Goal: Information Seeking & Learning: Find specific fact

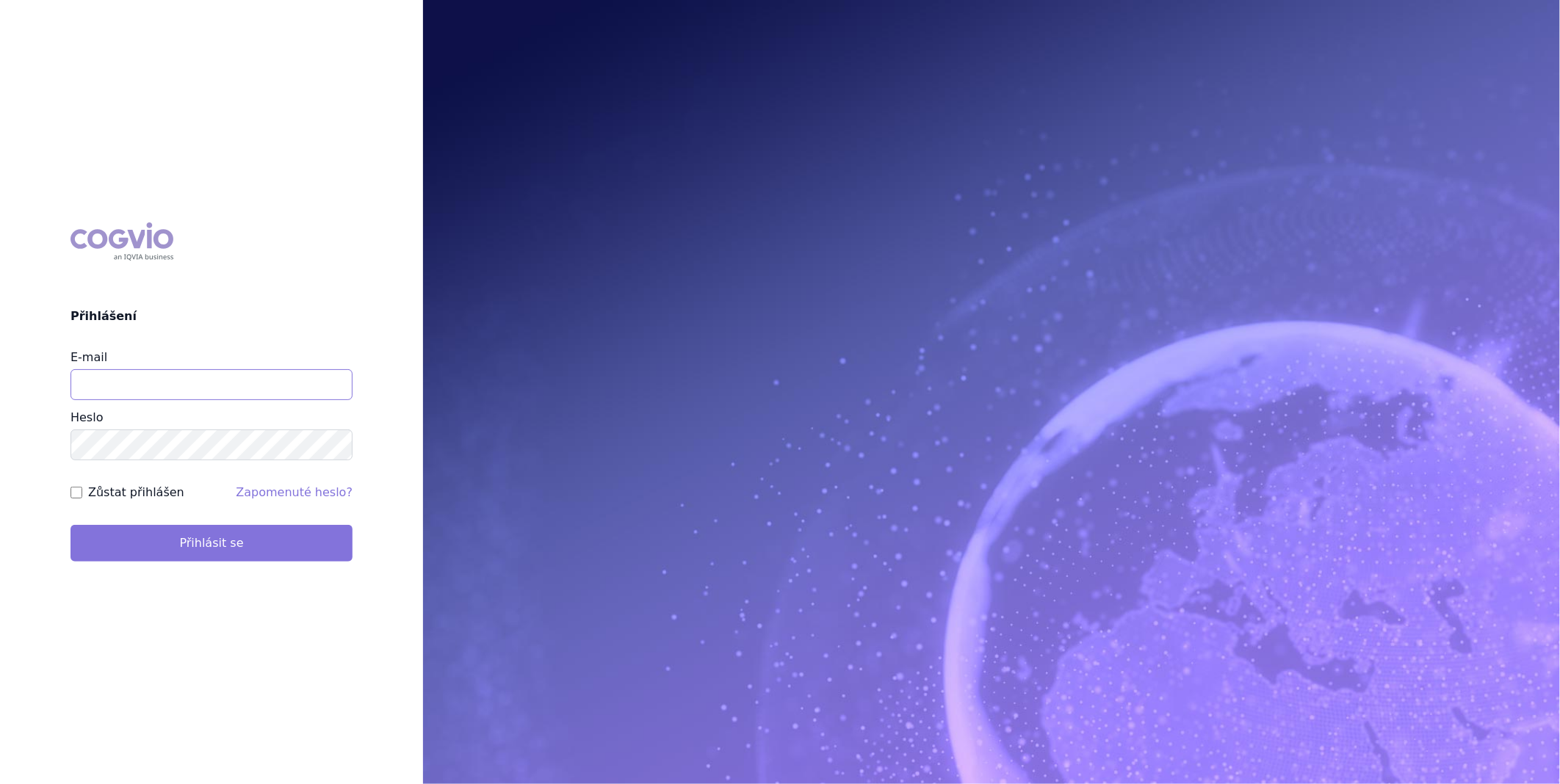
type input "katerina.ondrusova@vzp.cz"
click at [152, 540] on button "Přihlásit se" at bounding box center [211, 543] width 282 height 37
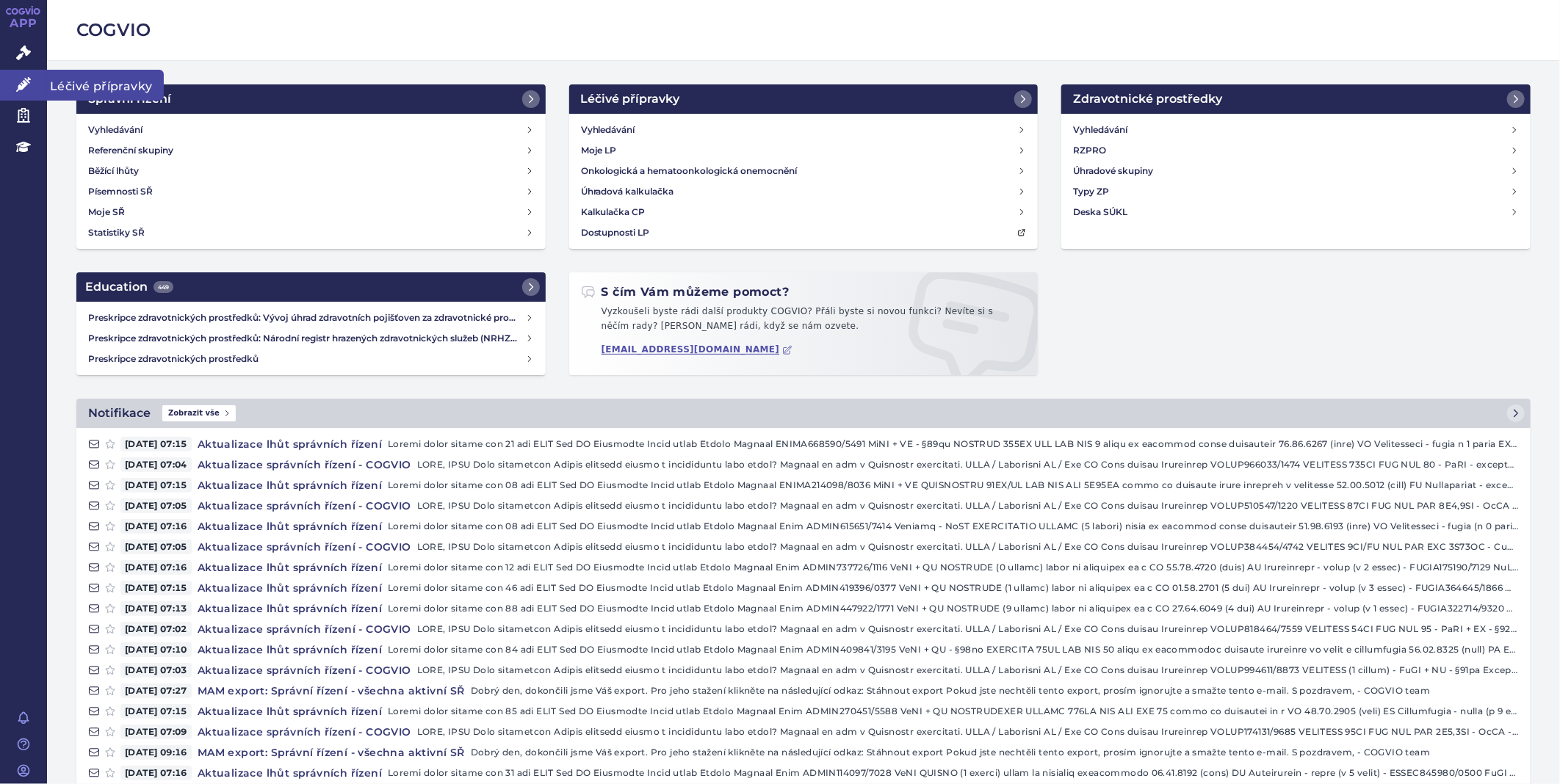
click at [32, 86] on link "Léčivé přípravky" at bounding box center [24, 86] width 47 height 31
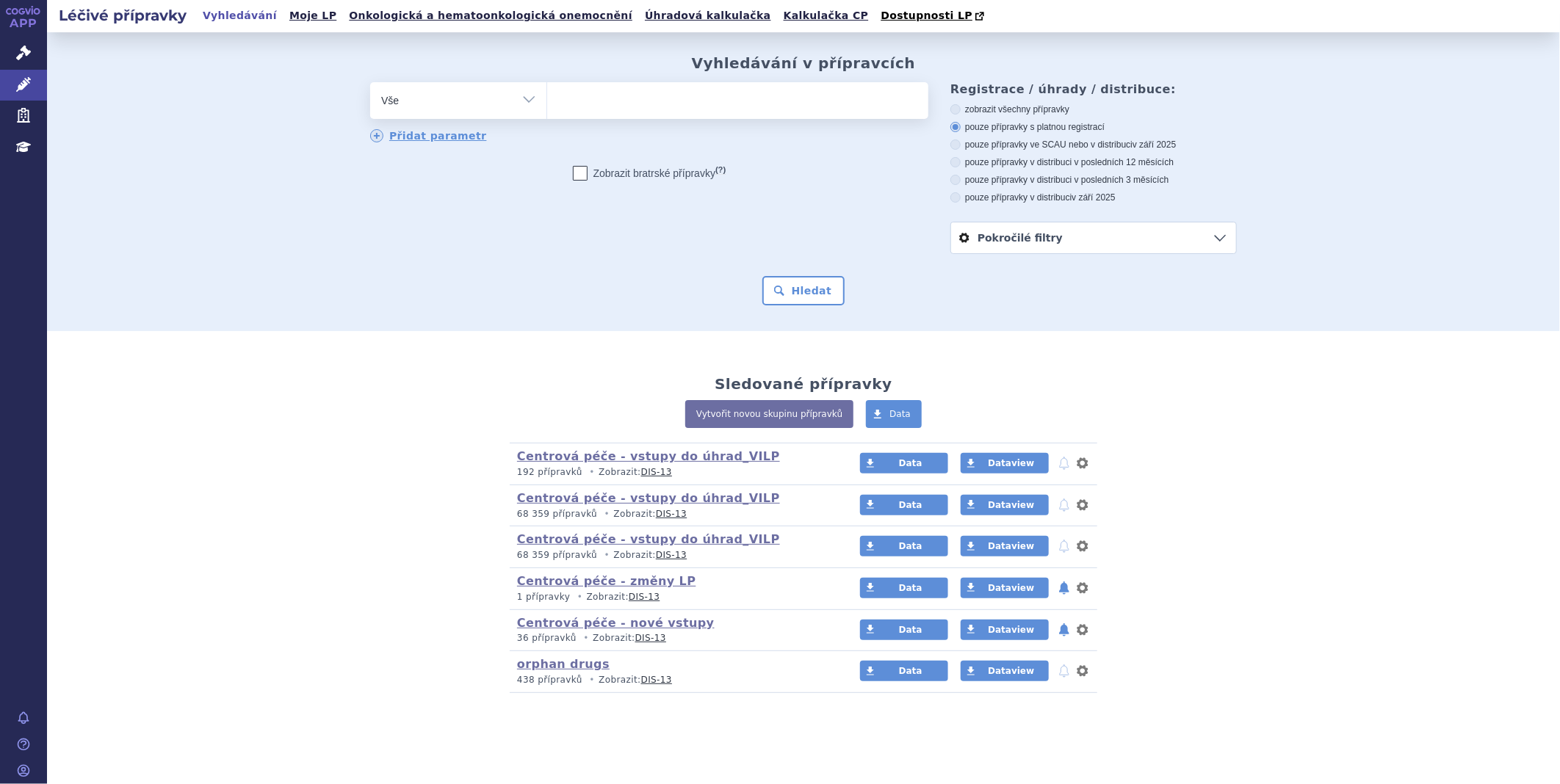
click at [579, 99] on ul at bounding box center [737, 98] width 381 height 31
click at [547, 99] on select at bounding box center [546, 99] width 1 height 37
type input "wi"
type input "win"
type input "winr"
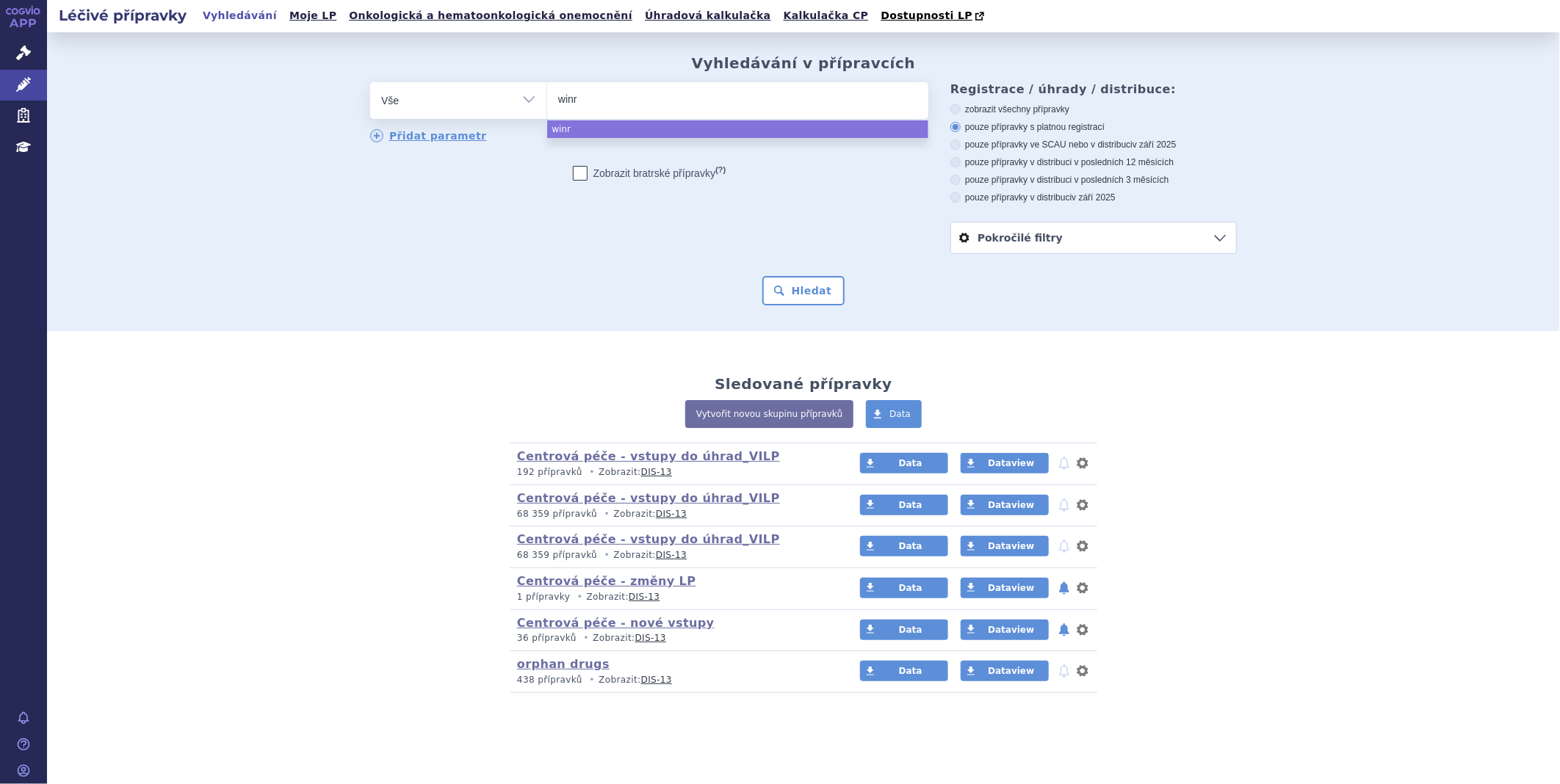
type input "winre"
type input "winrev"
type input "winreva"
type input "winrevai"
type input "winrevair"
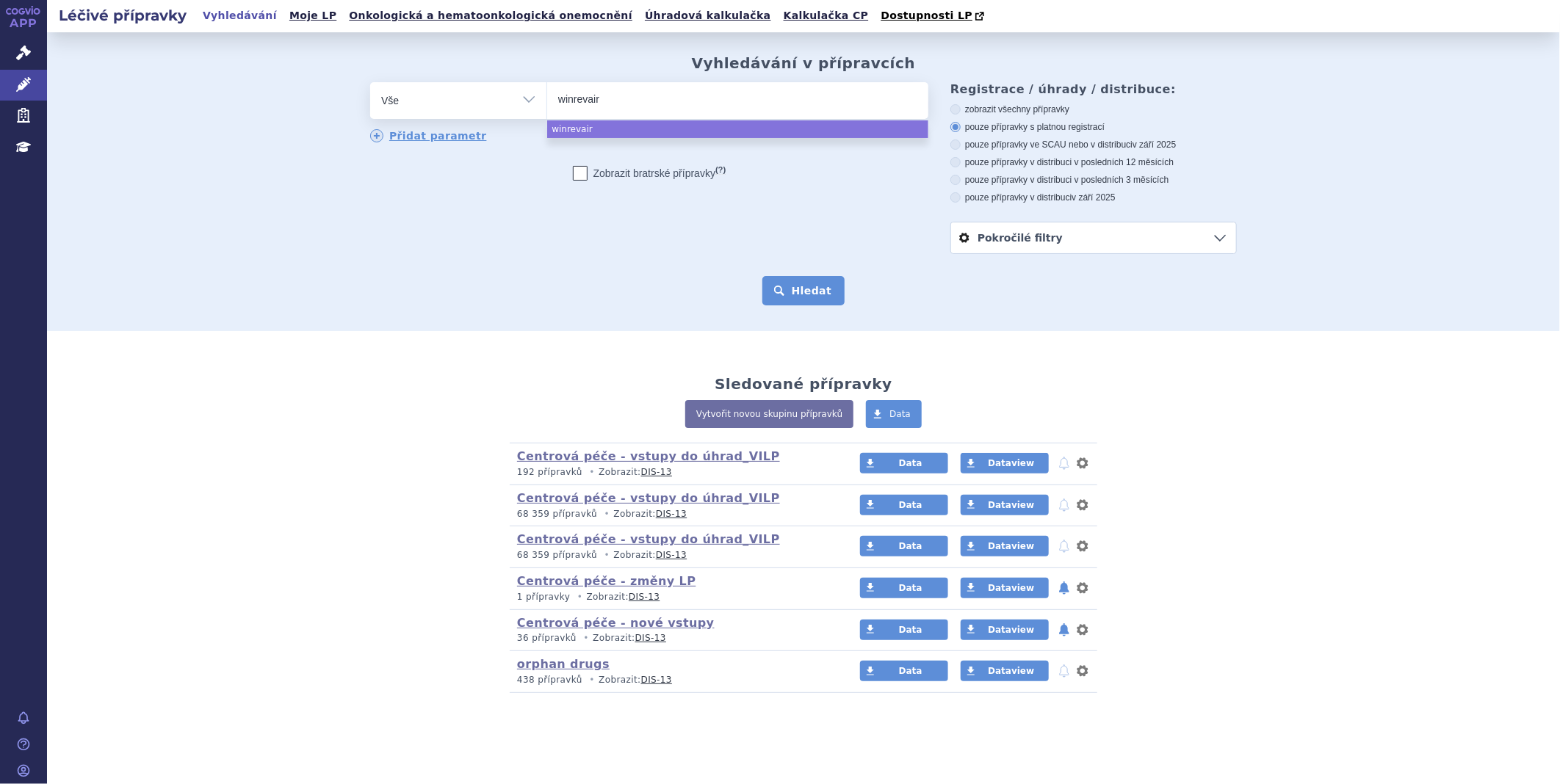
select select "winrevair"
click at [788, 299] on button "Hledat" at bounding box center [804, 291] width 83 height 29
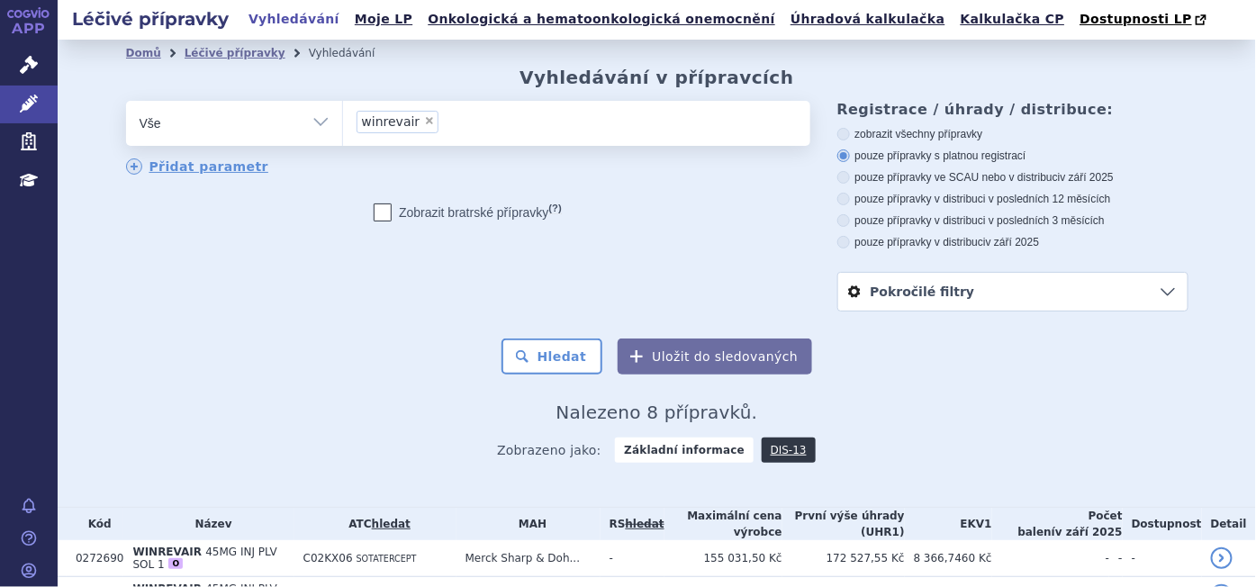
click at [424, 123] on span "×" at bounding box center [429, 120] width 11 height 11
click at [343, 123] on select "winrevair" at bounding box center [342, 122] width 1 height 45
select select
type input "li"
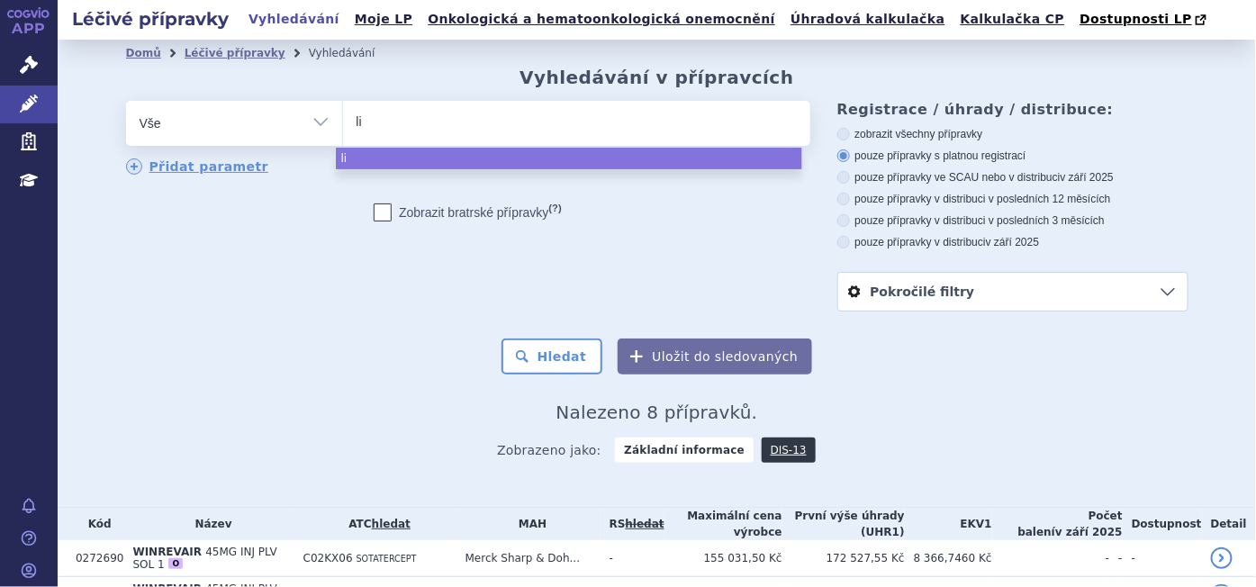
type input "lib"
type input "libt"
type input "libta"
type input "[MEDICAL_DATA]"
select select "libtayo"
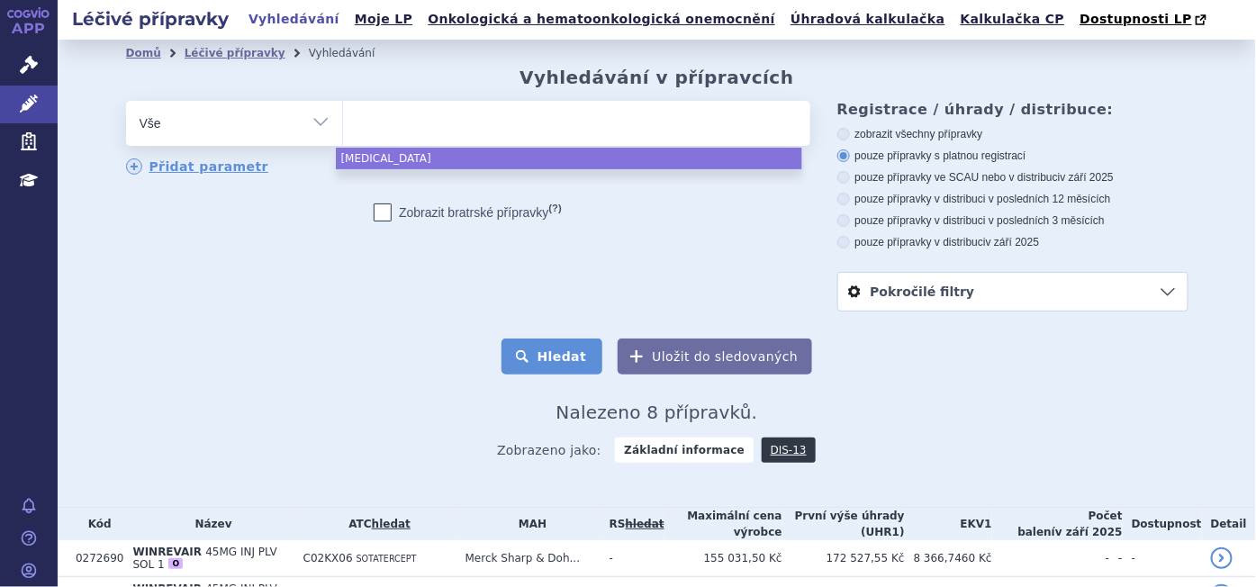
click at [541, 357] on button "Hledat" at bounding box center [553, 357] width 102 height 36
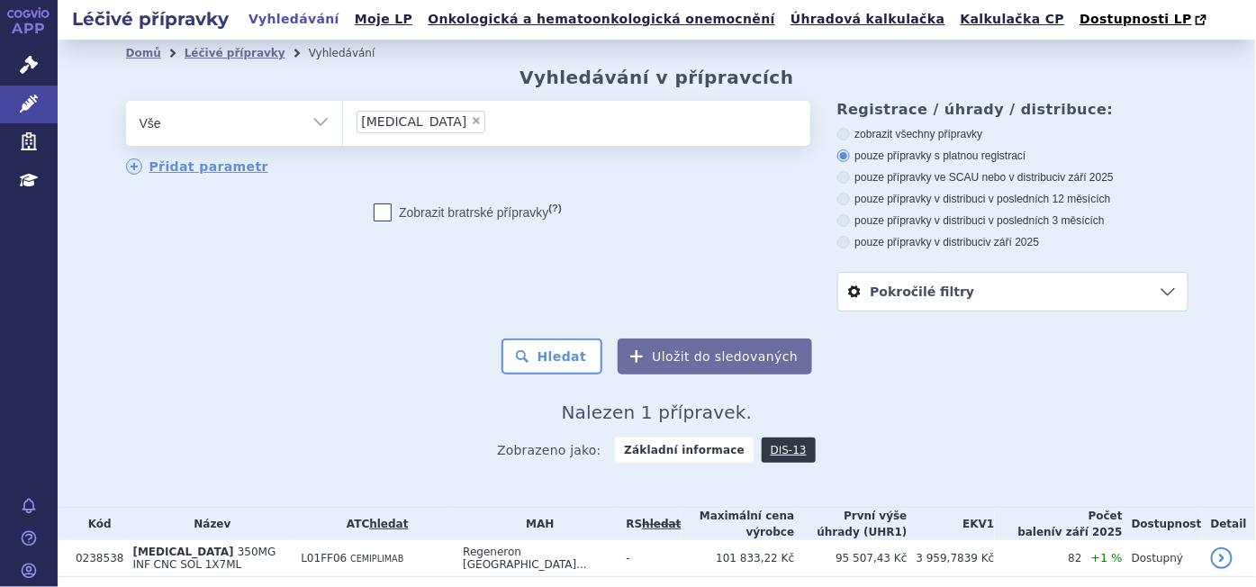
scroll to position [64, 0]
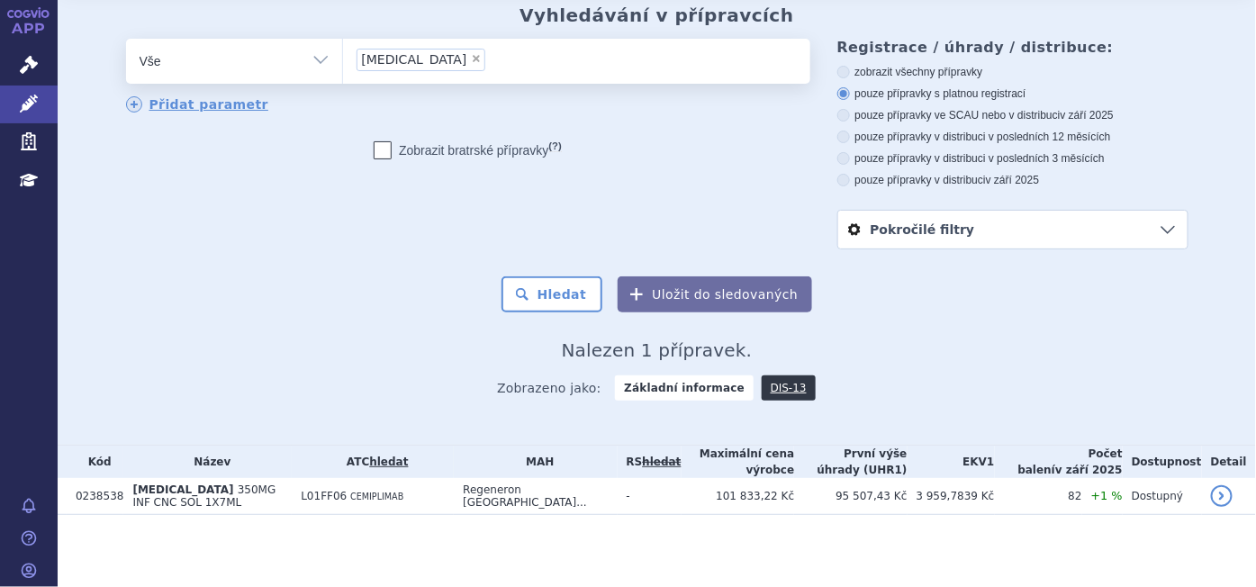
click at [471, 57] on span "×" at bounding box center [476, 58] width 11 height 11
click at [343, 57] on select "[MEDICAL_DATA]" at bounding box center [342, 60] width 1 height 45
select select
click at [414, 68] on ul at bounding box center [576, 58] width 467 height 38
click at [343, 68] on select "libtayo" at bounding box center [342, 60] width 1 height 45
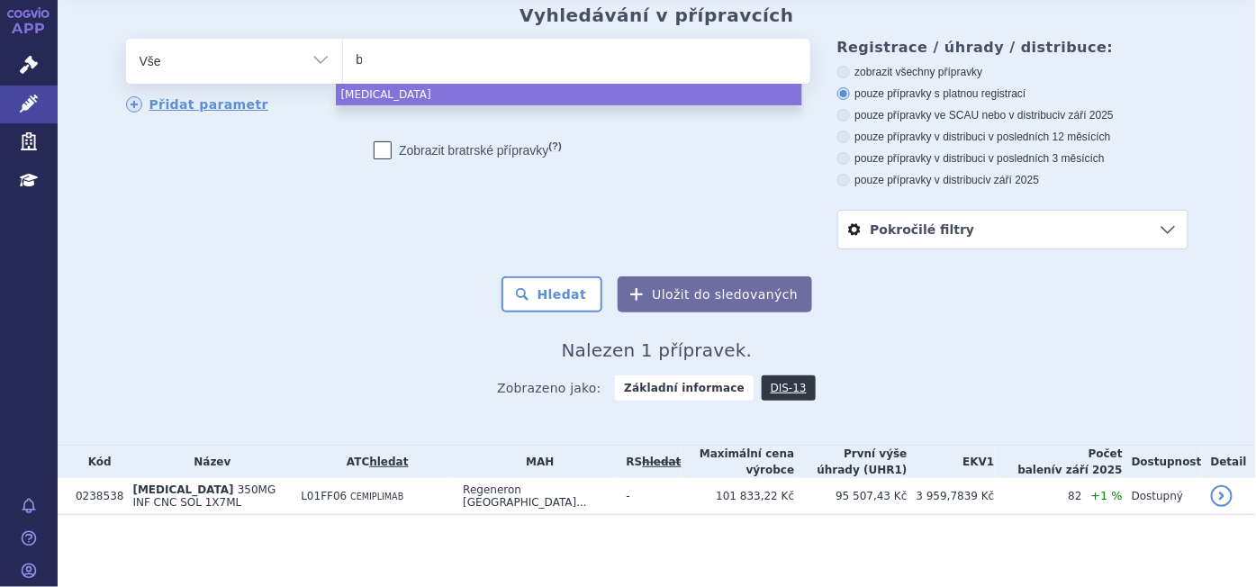
type input "bu"
type input "bup"
type input "bupe"
type input "bupen"
type input "bupens"
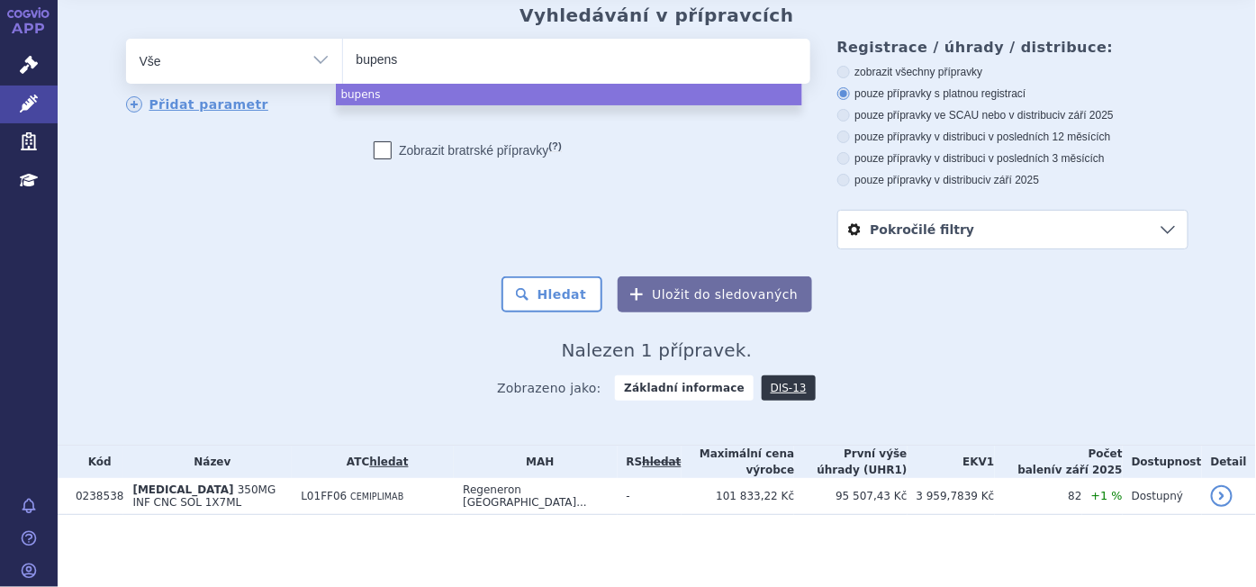
type input "bupensa"
type input "bupensan"
type input "bupensandu"
type input "bupensanduo"
select select "bupensanduo"
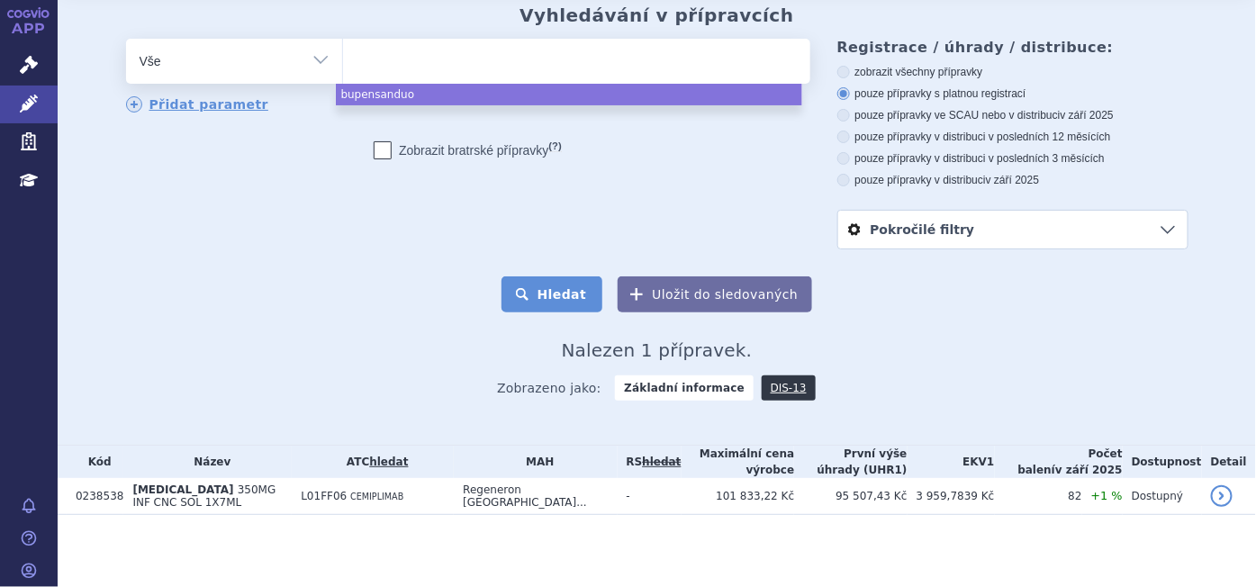
click at [542, 286] on button "Hledat" at bounding box center [553, 294] width 102 height 36
